Goal: Feedback & Contribution: Submit feedback/report problem

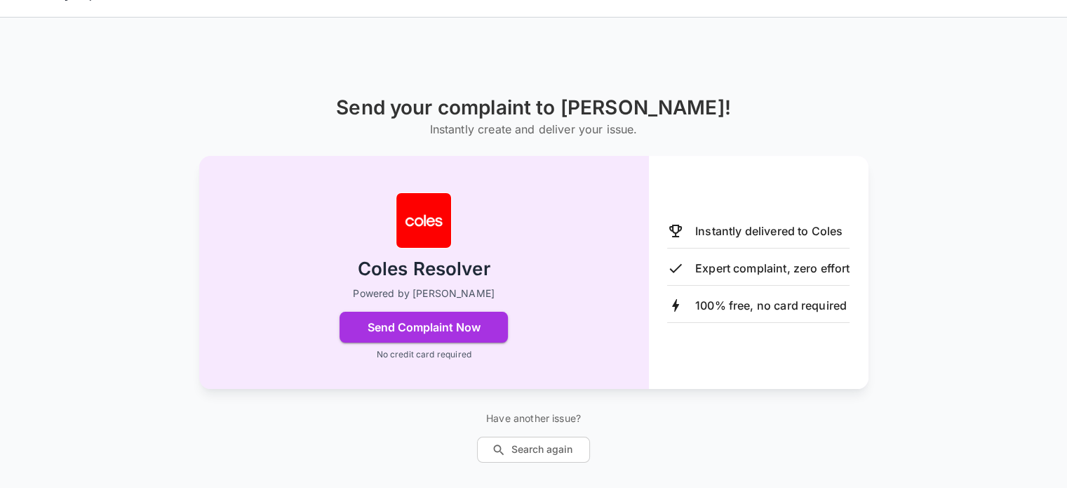
scroll to position [51, 0]
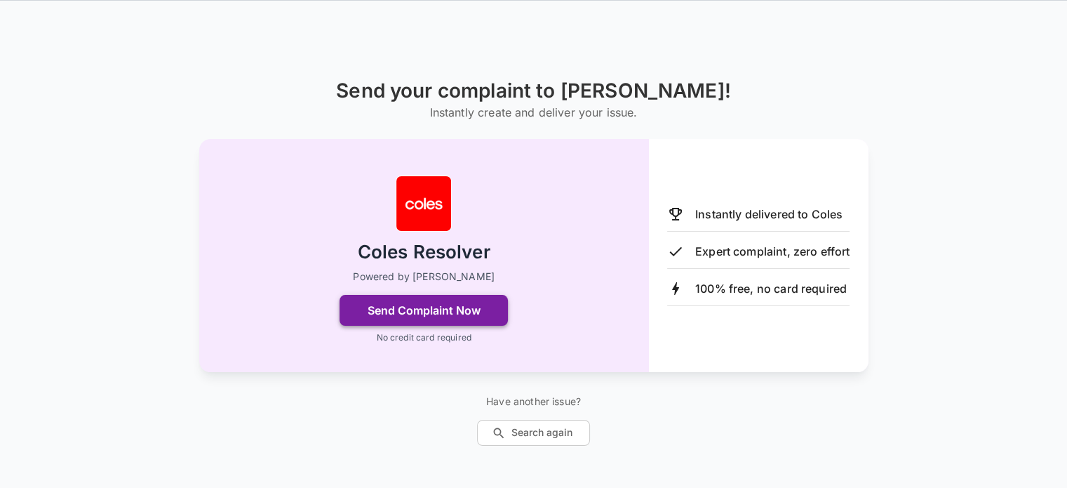
click at [399, 311] on button "Send Complaint Now" at bounding box center [424, 310] width 168 height 31
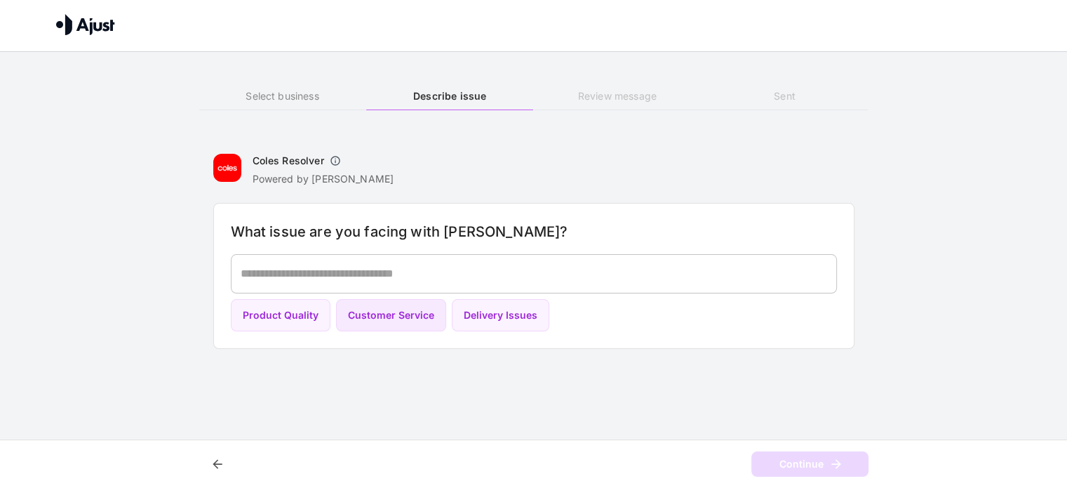
scroll to position [0, 0]
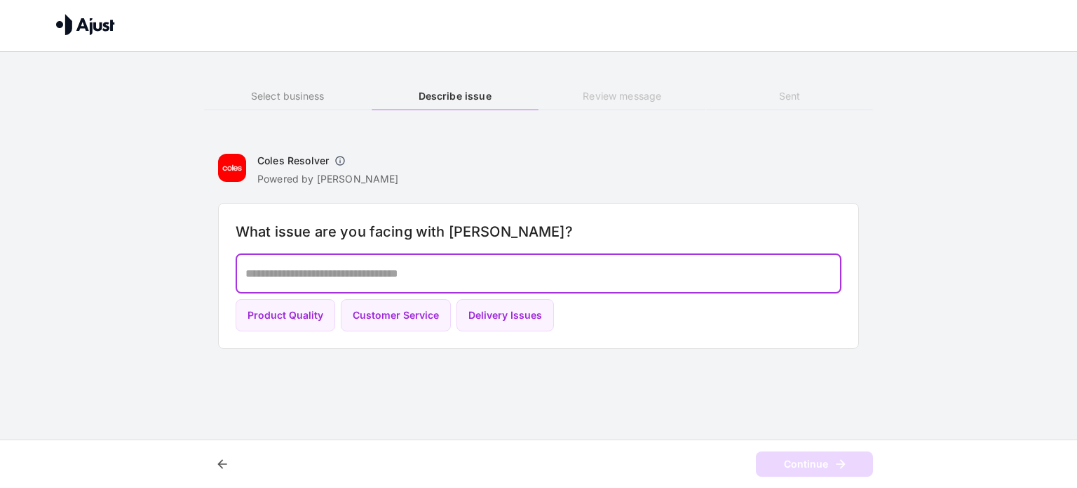
click at [354, 269] on textarea at bounding box center [539, 273] width 586 height 16
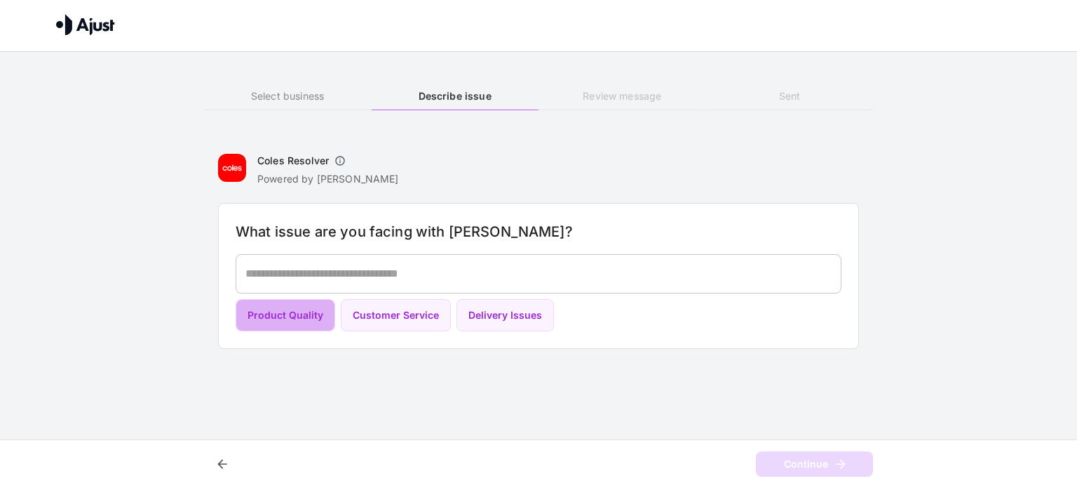
click at [302, 321] on button "Product Quality" at bounding box center [286, 315] width 100 height 33
type textarea "**********"
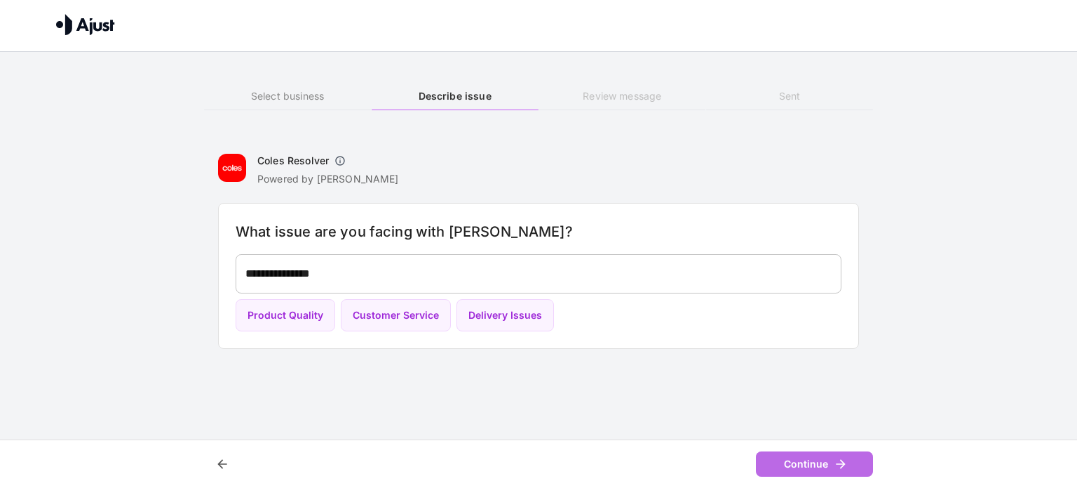
click at [803, 464] on button "Continue" at bounding box center [814, 464] width 117 height 26
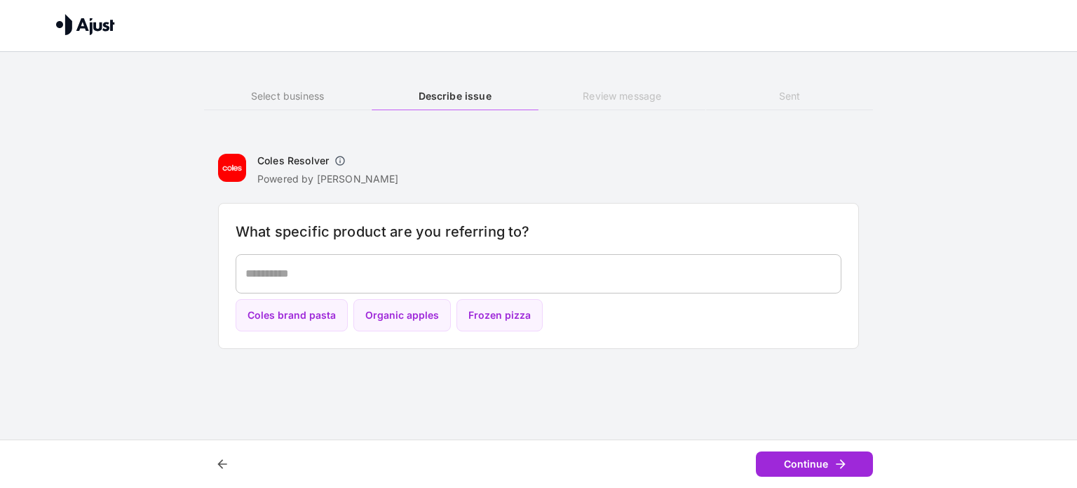
click at [809, 467] on button "Continue" at bounding box center [814, 464] width 117 height 26
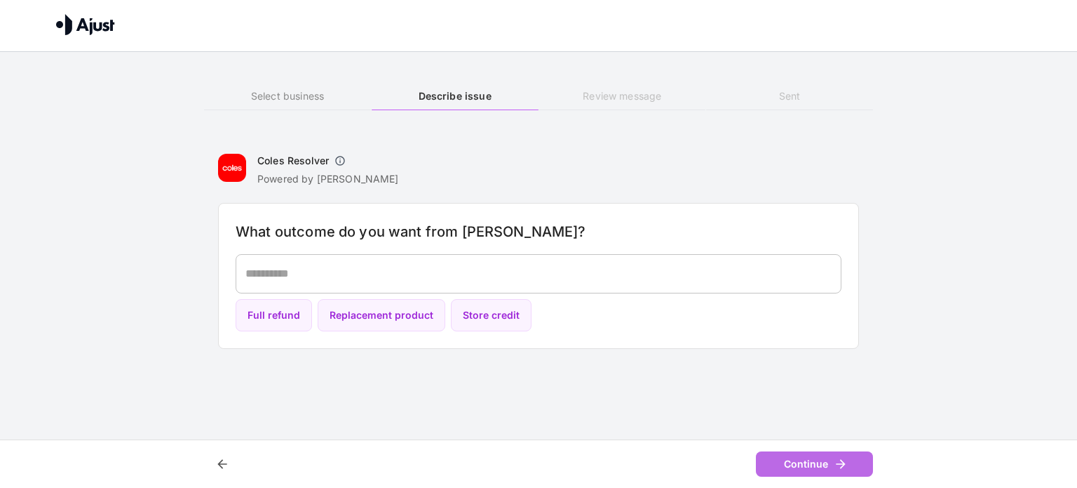
click at [809, 467] on button "Continue" at bounding box center [814, 464] width 117 height 26
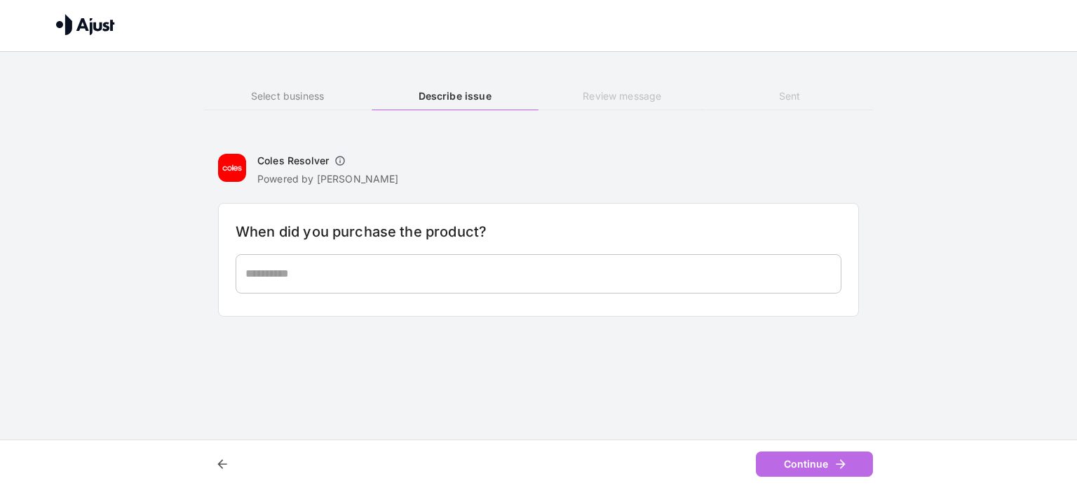
click at [809, 467] on button "Continue" at bounding box center [814, 464] width 117 height 26
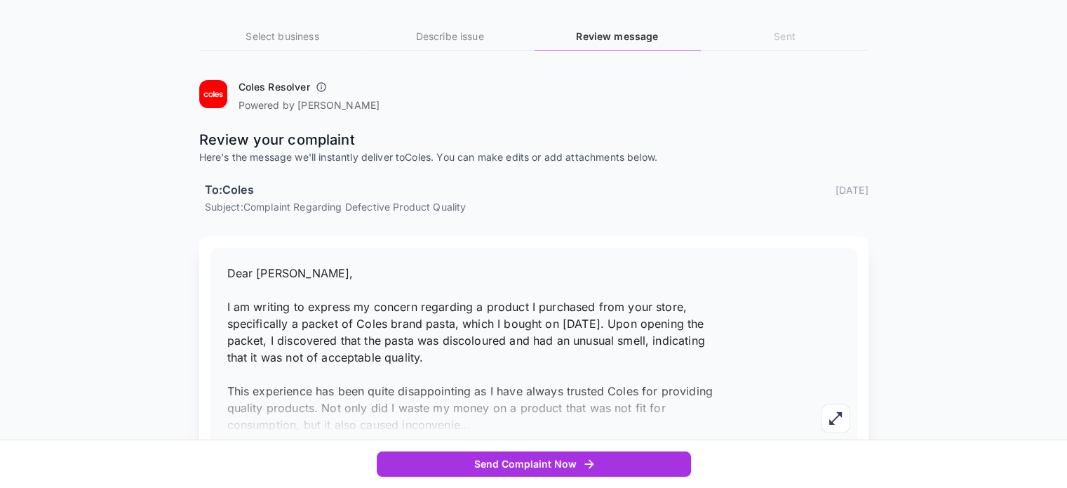
scroll to position [136, 0]
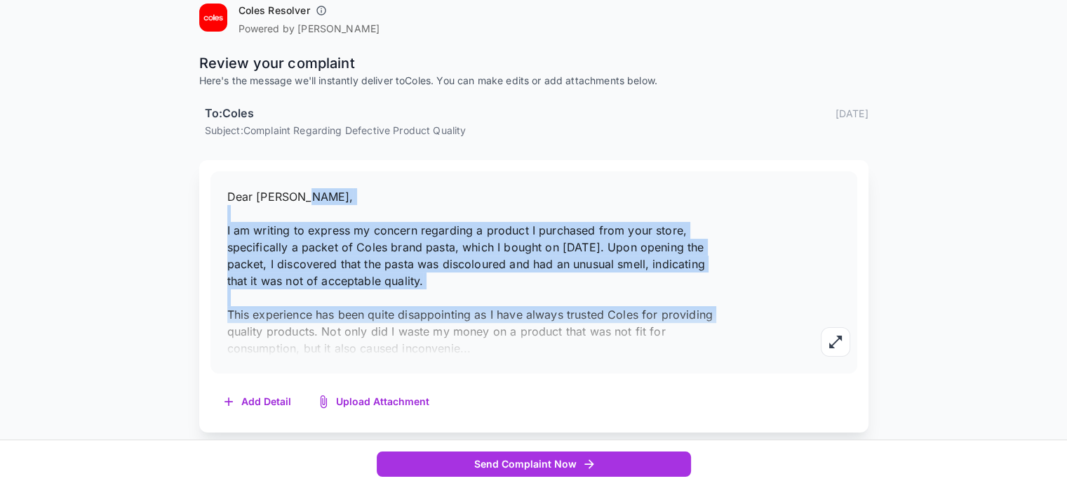
drag, startPoint x: 224, startPoint y: 232, endPoint x: 651, endPoint y: 319, distance: 435.3
click at [680, 320] on div "Dear [PERSON_NAME], I am writing to express my concern regarding a product I pu…" at bounding box center [533, 272] width 647 height 202
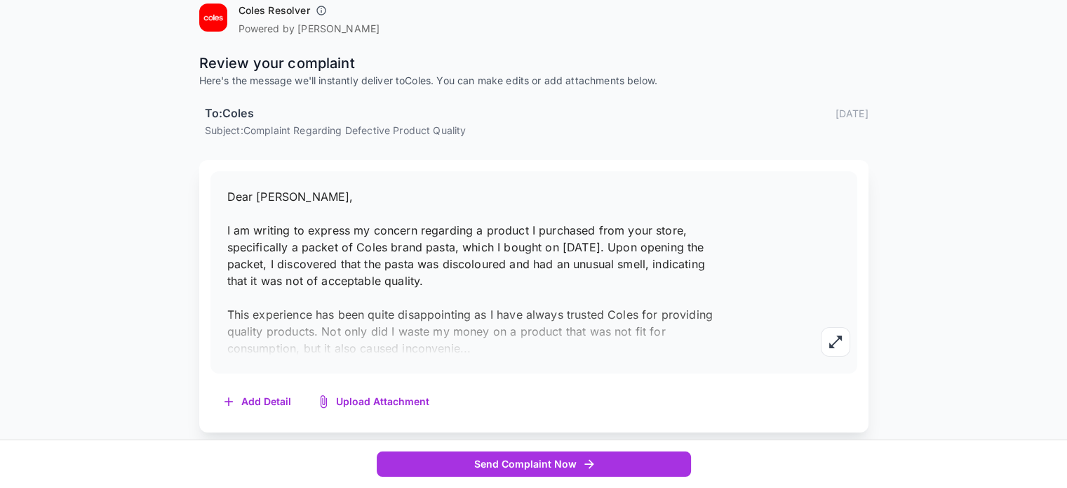
click at [493, 141] on div "Coles Resolver Powered by [PERSON_NAME] Review your complaint Here's the messag…" at bounding box center [533, 215] width 669 height 433
click at [842, 354] on button "button" at bounding box center [835, 341] width 29 height 29
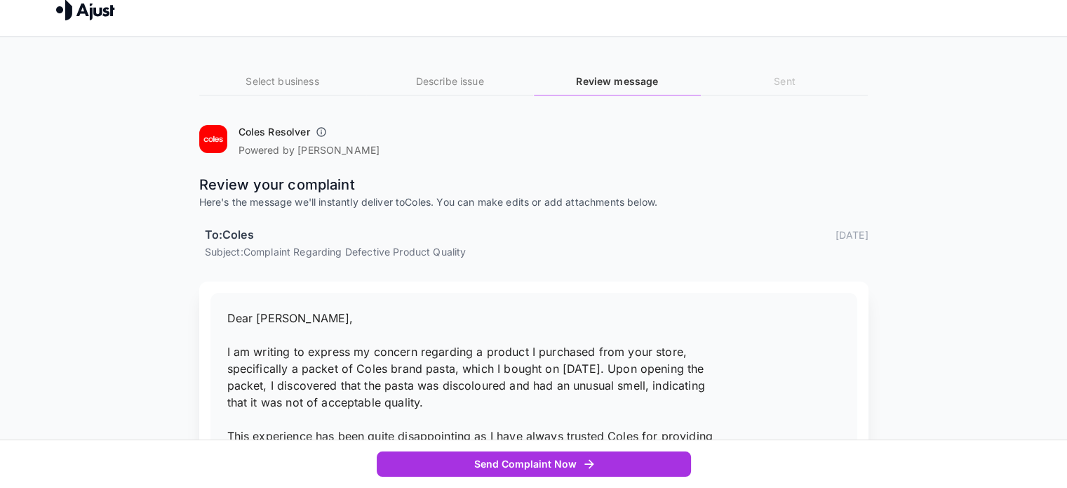
scroll to position [0, 0]
